Goal: Transaction & Acquisition: Book appointment/travel/reservation

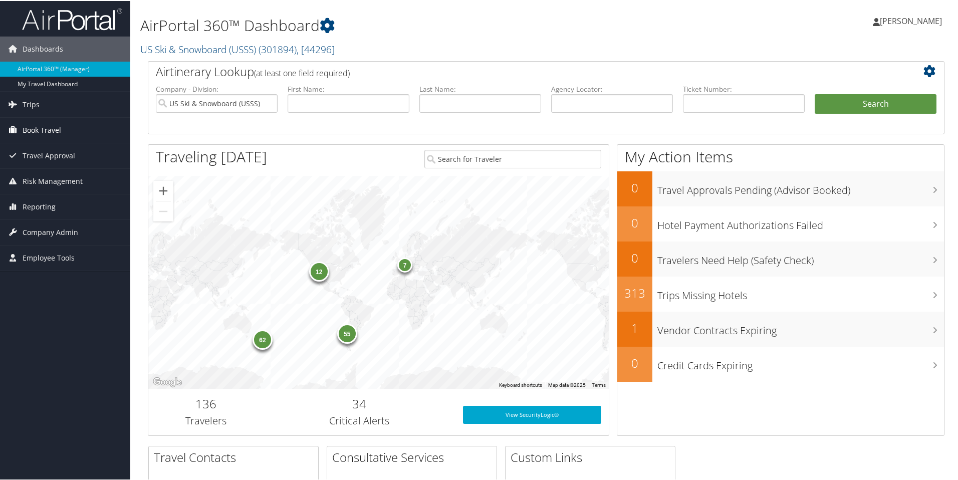
click at [28, 128] on span "Book Travel" at bounding box center [42, 129] width 39 height 25
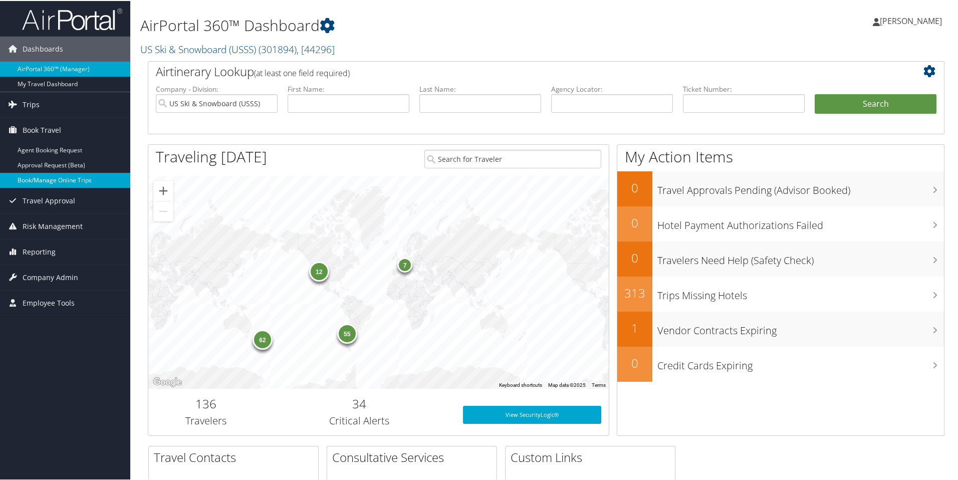
click at [32, 183] on link "Book/Manage Online Trips" at bounding box center [65, 179] width 130 height 15
